Goal: Task Accomplishment & Management: Use online tool/utility

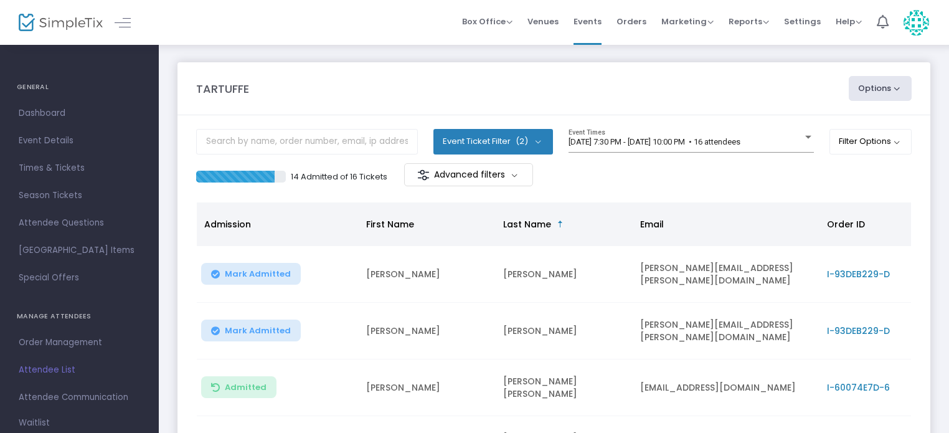
click at [376, 218] on span "First Name" at bounding box center [390, 224] width 48 height 12
click at [680, 139] on body "Processing... please wait Box Office Sell Tickets Bookings Sell Season Pass Ven…" at bounding box center [474, 216] width 949 height 433
click at [680, 139] on span "[DATE] 7:30 PM - [DATE] 10:00 PM • 16 attendees" at bounding box center [654, 141] width 172 height 9
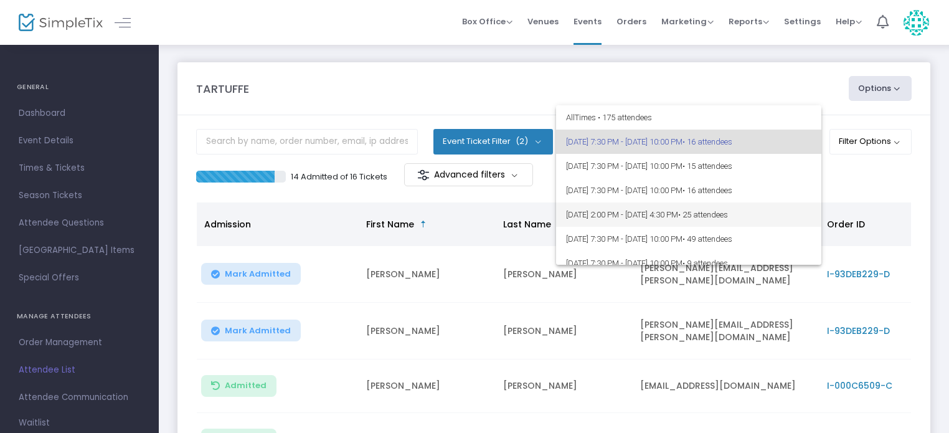
scroll to position [59, 0]
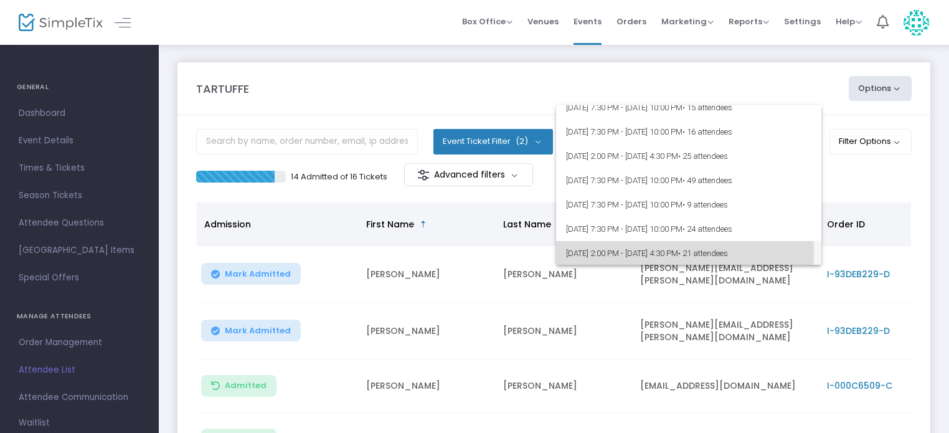
click at [634, 252] on span "[DATE] 2:00 PM - [DATE] 4:30 PM • 21 attendees" at bounding box center [688, 253] width 245 height 24
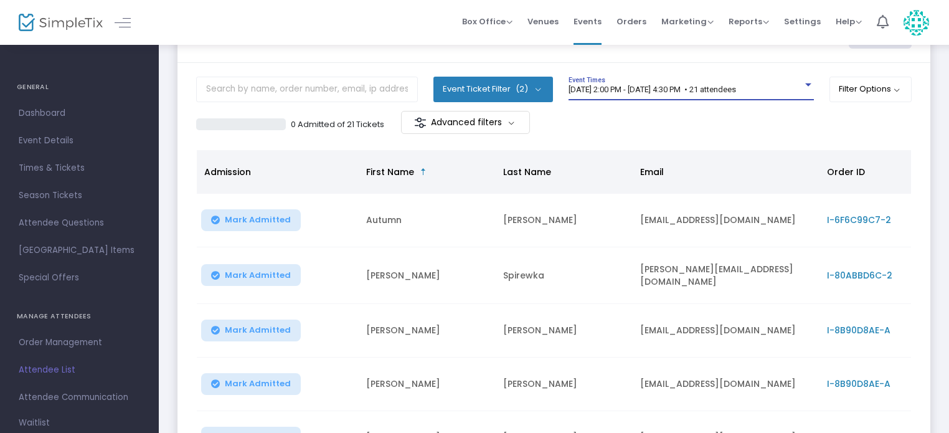
scroll to position [125, 0]
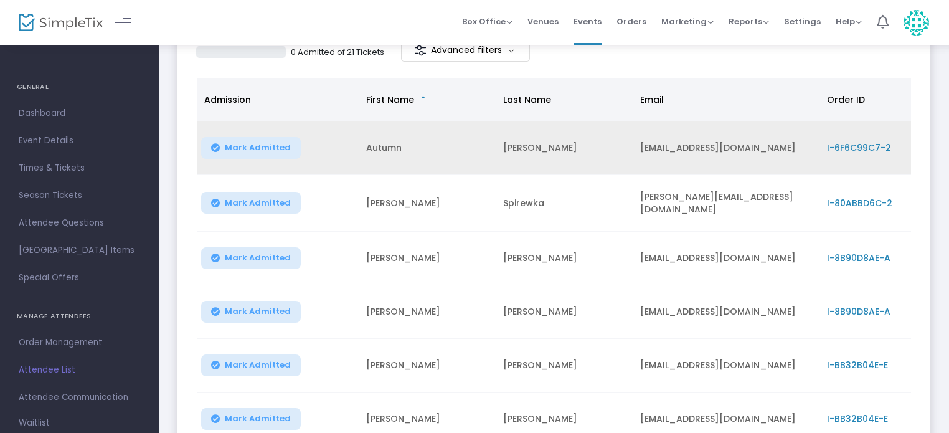
click at [246, 144] on span "Mark Admitted" at bounding box center [258, 148] width 66 height 10
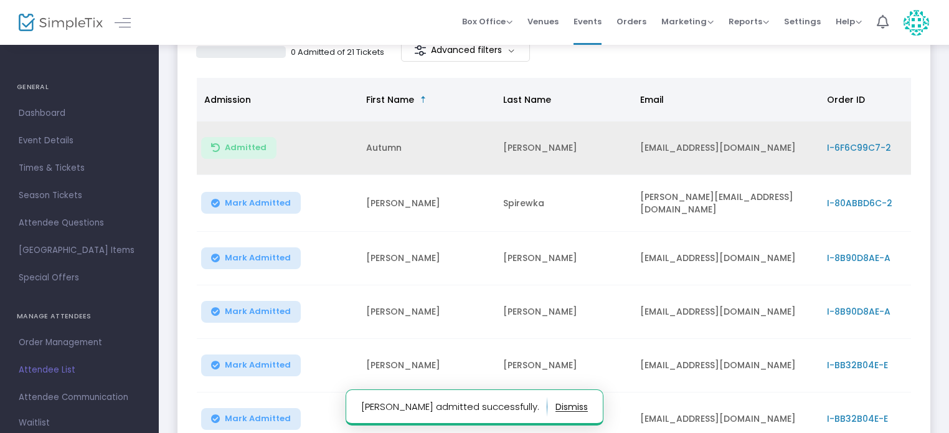
click at [240, 205] on span "Mark Admitted" at bounding box center [258, 203] width 66 height 10
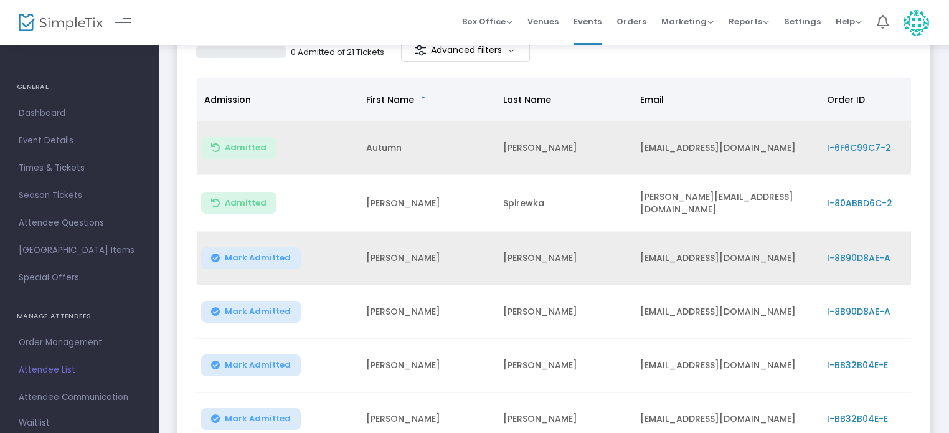
click at [240, 233] on td "Mark Admitted" at bounding box center [278, 259] width 162 height 54
click at [219, 253] on button "Mark Admitted" at bounding box center [251, 258] width 100 height 22
click at [229, 310] on span "Mark Admitted" at bounding box center [258, 311] width 66 height 10
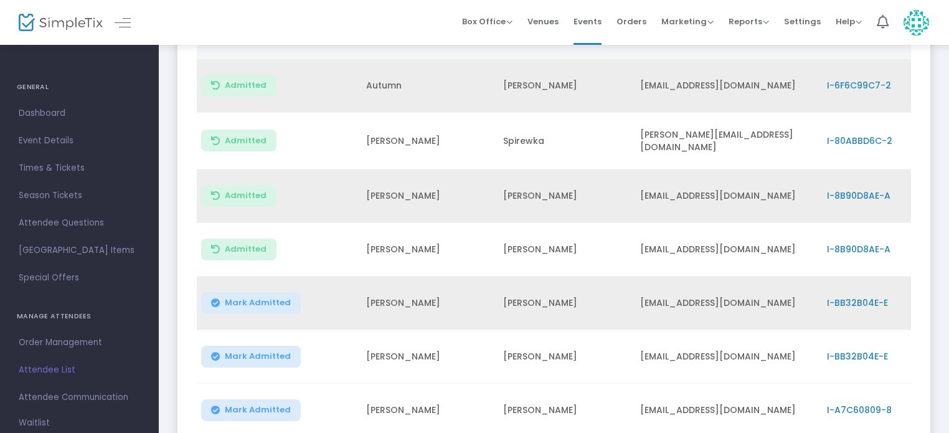
click at [222, 296] on button "Mark Admitted" at bounding box center [251, 303] width 100 height 22
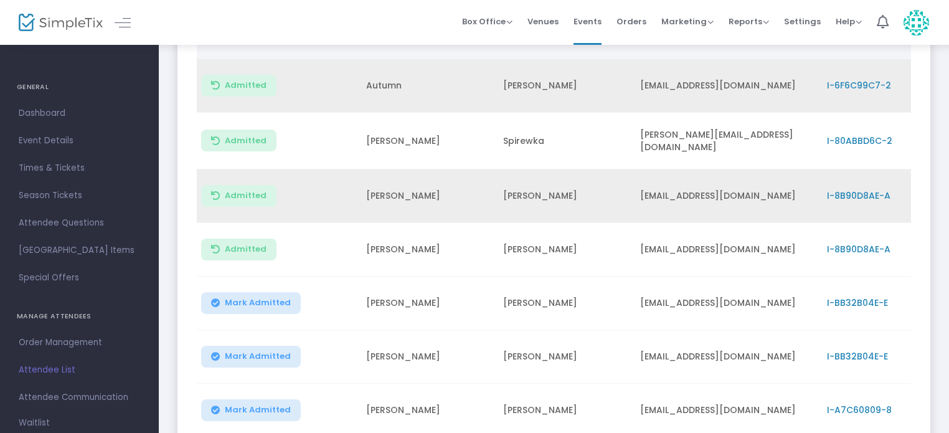
click at [218, 356] on icon "Data table" at bounding box center [215, 356] width 9 height 0
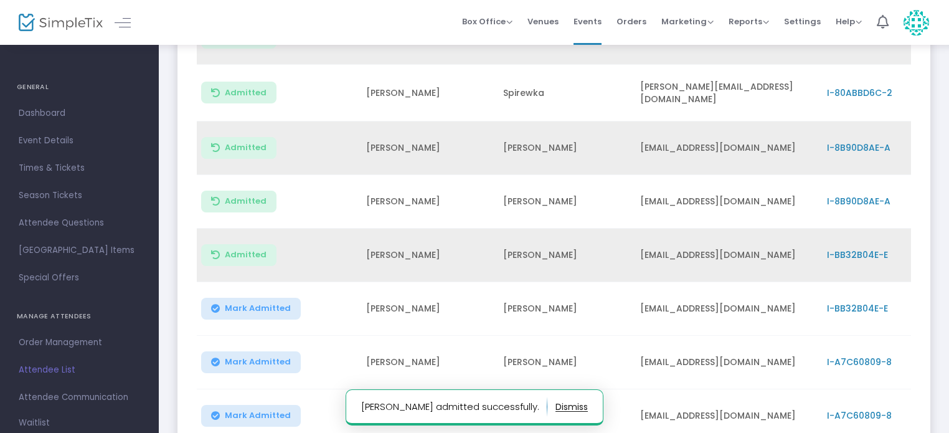
scroll to position [249, 0]
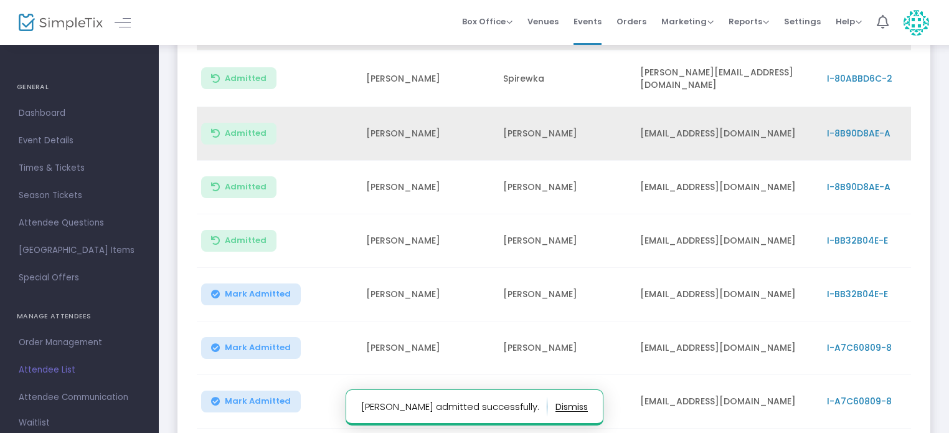
click at [223, 293] on button "Mark Admitted" at bounding box center [251, 294] width 100 height 22
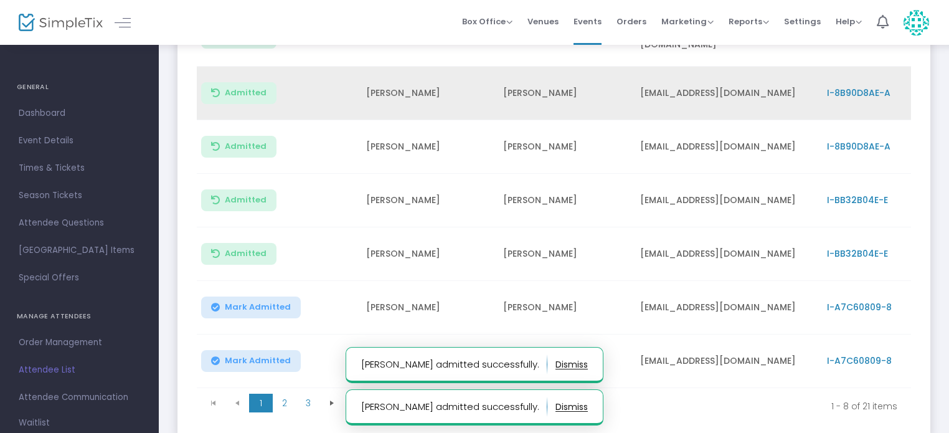
scroll to position [311, 0]
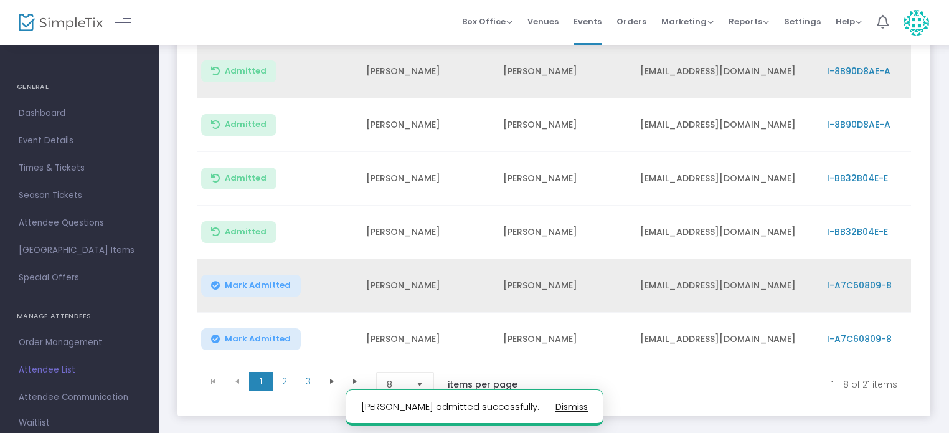
click at [213, 285] on icon "Data table" at bounding box center [215, 285] width 9 height 0
click at [214, 339] on icon "Data table" at bounding box center [215, 339] width 9 height 0
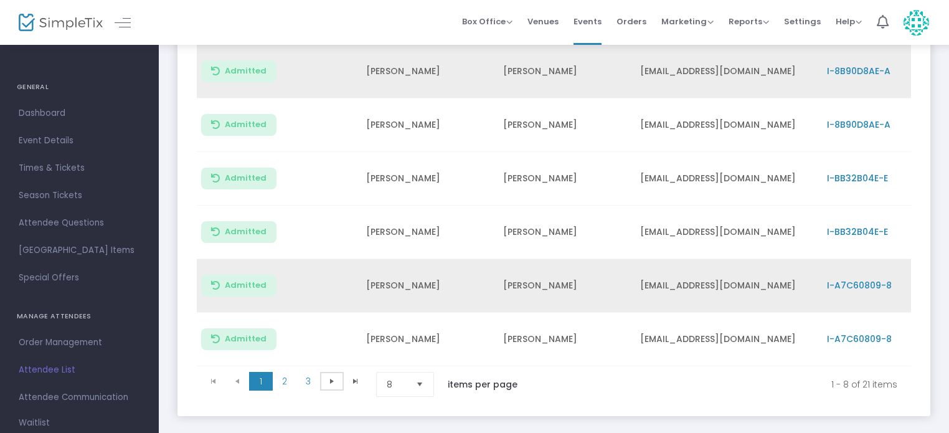
click at [329, 383] on span "Go to the next page" at bounding box center [332, 381] width 10 height 10
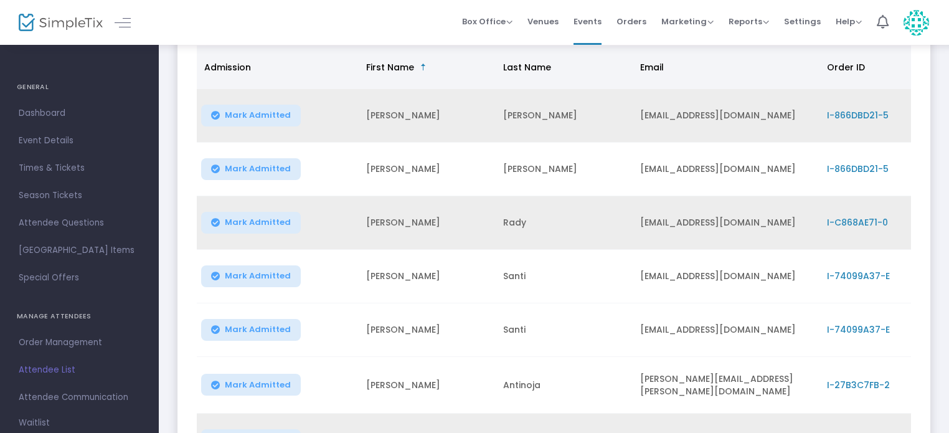
scroll to position [0, 0]
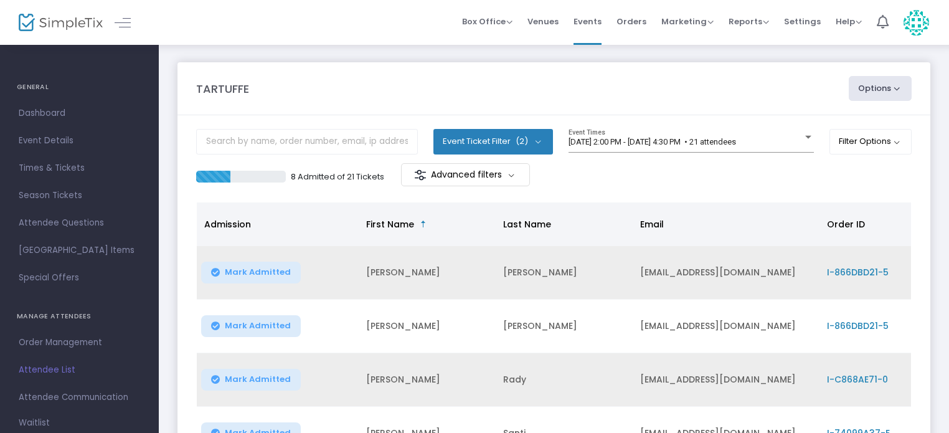
click at [220, 271] on button "Mark Admitted" at bounding box center [251, 272] width 100 height 22
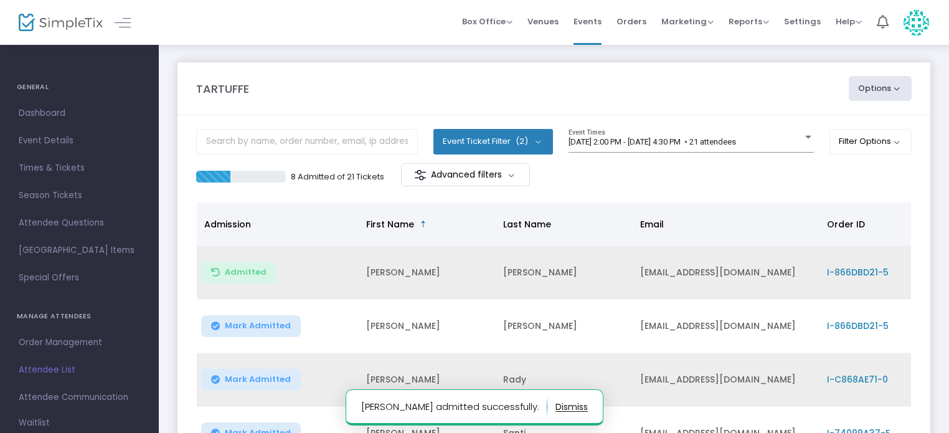
click at [216, 326] on icon "Data table" at bounding box center [215, 326] width 9 height 0
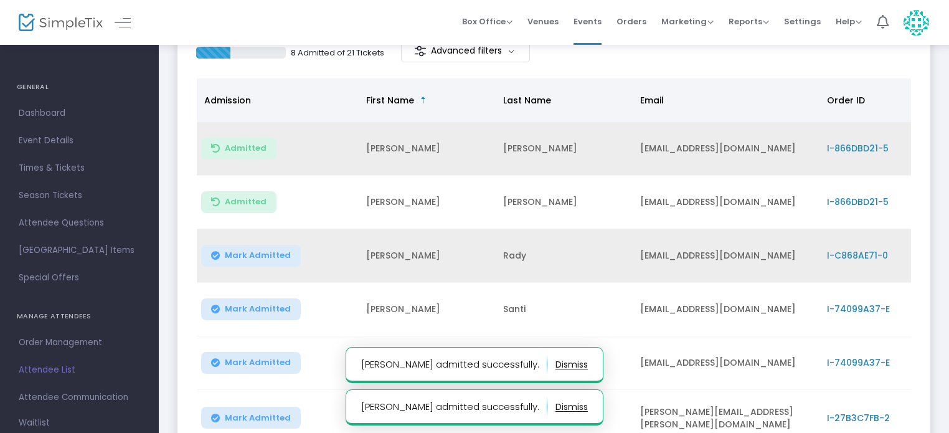
scroll to position [125, 0]
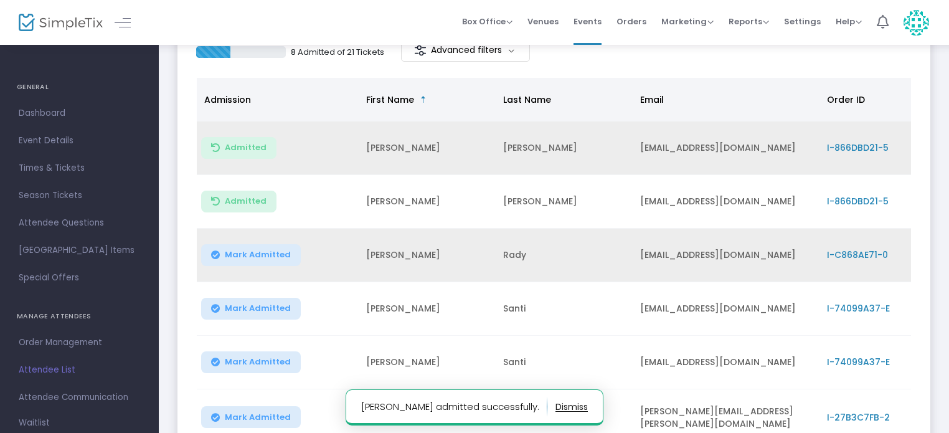
click at [214, 255] on icon "Data table" at bounding box center [215, 255] width 9 height 0
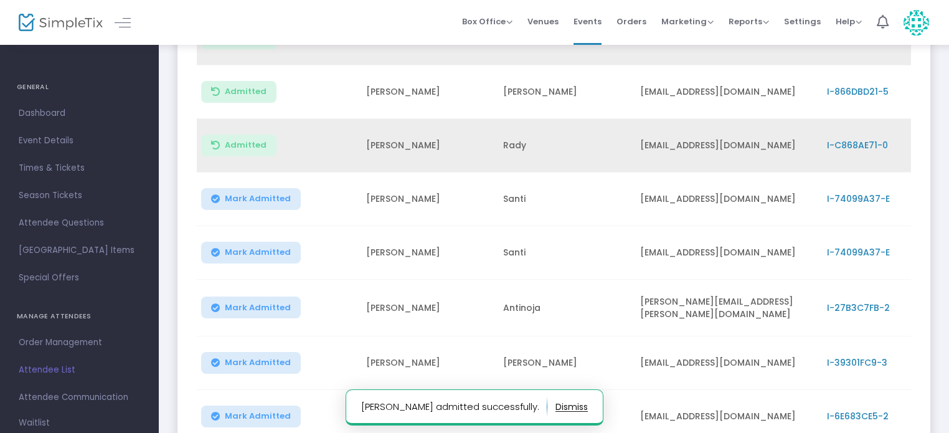
scroll to position [249, 0]
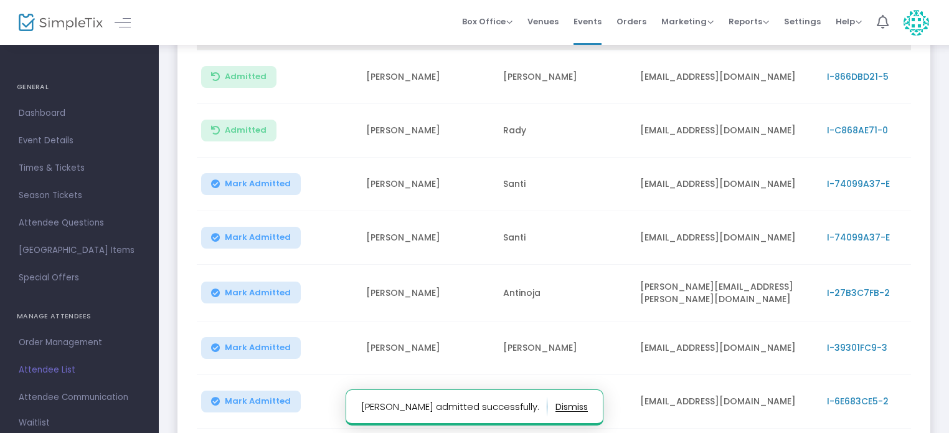
click at [209, 179] on button "Mark Admitted" at bounding box center [251, 184] width 100 height 22
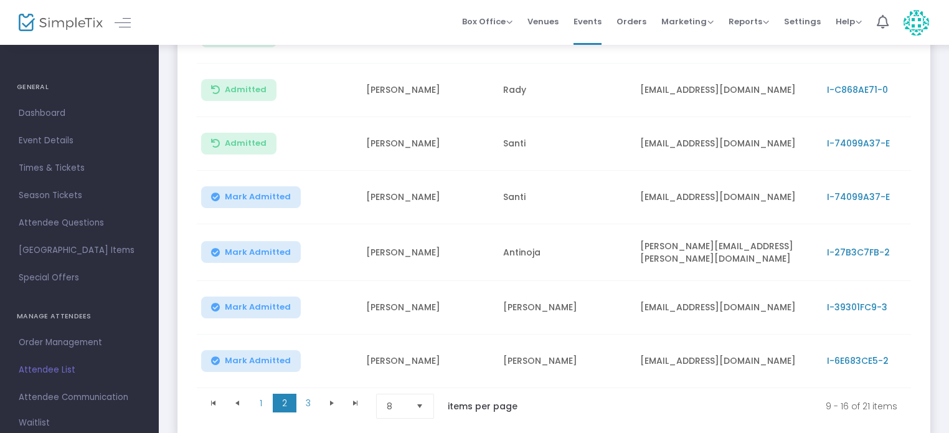
scroll to position [311, 0]
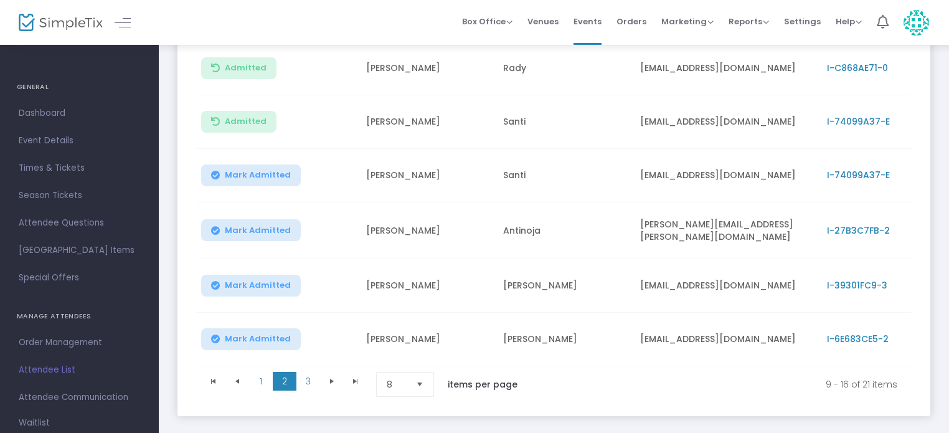
click at [215, 230] on icon "Data table" at bounding box center [215, 230] width 9 height 0
